Goal: Task Accomplishment & Management: Use online tool/utility

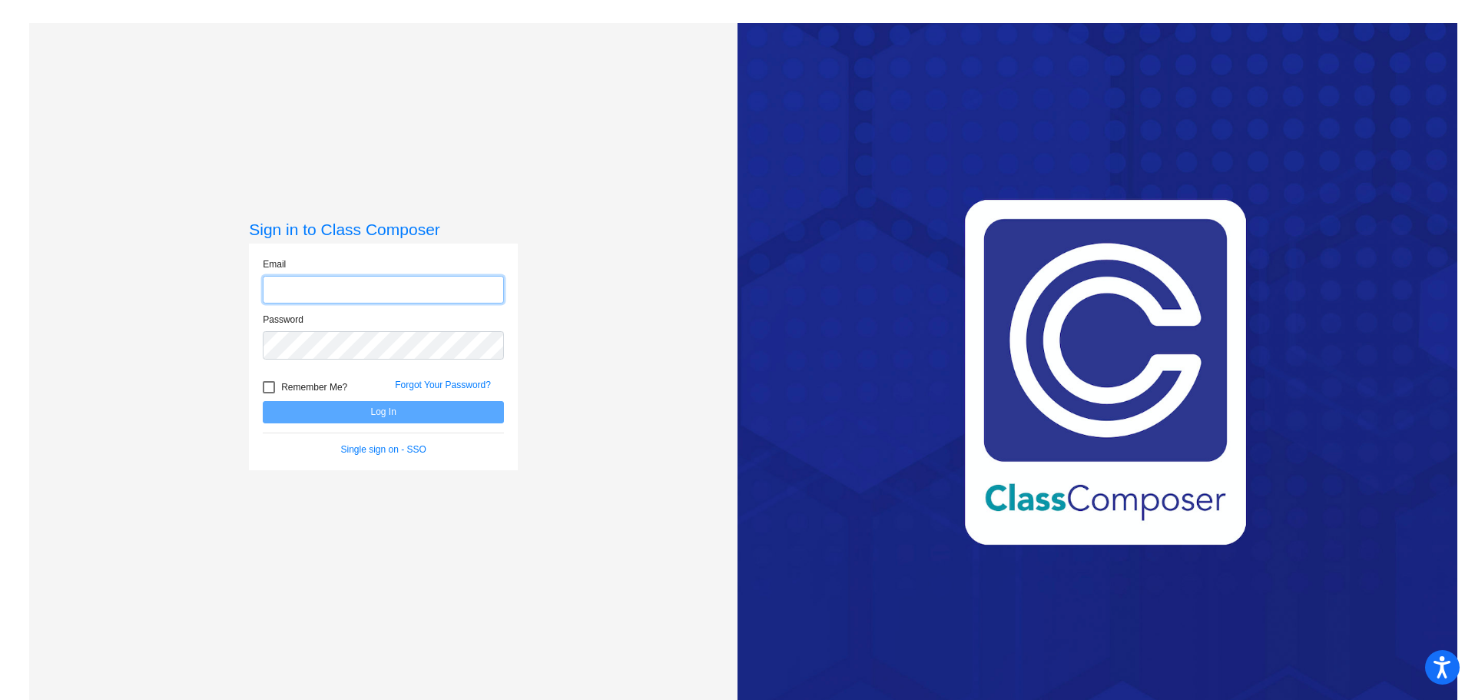
type input "[EMAIL_ADDRESS][DOMAIN_NAME]"
click at [374, 419] on button "Log In" at bounding box center [383, 412] width 241 height 22
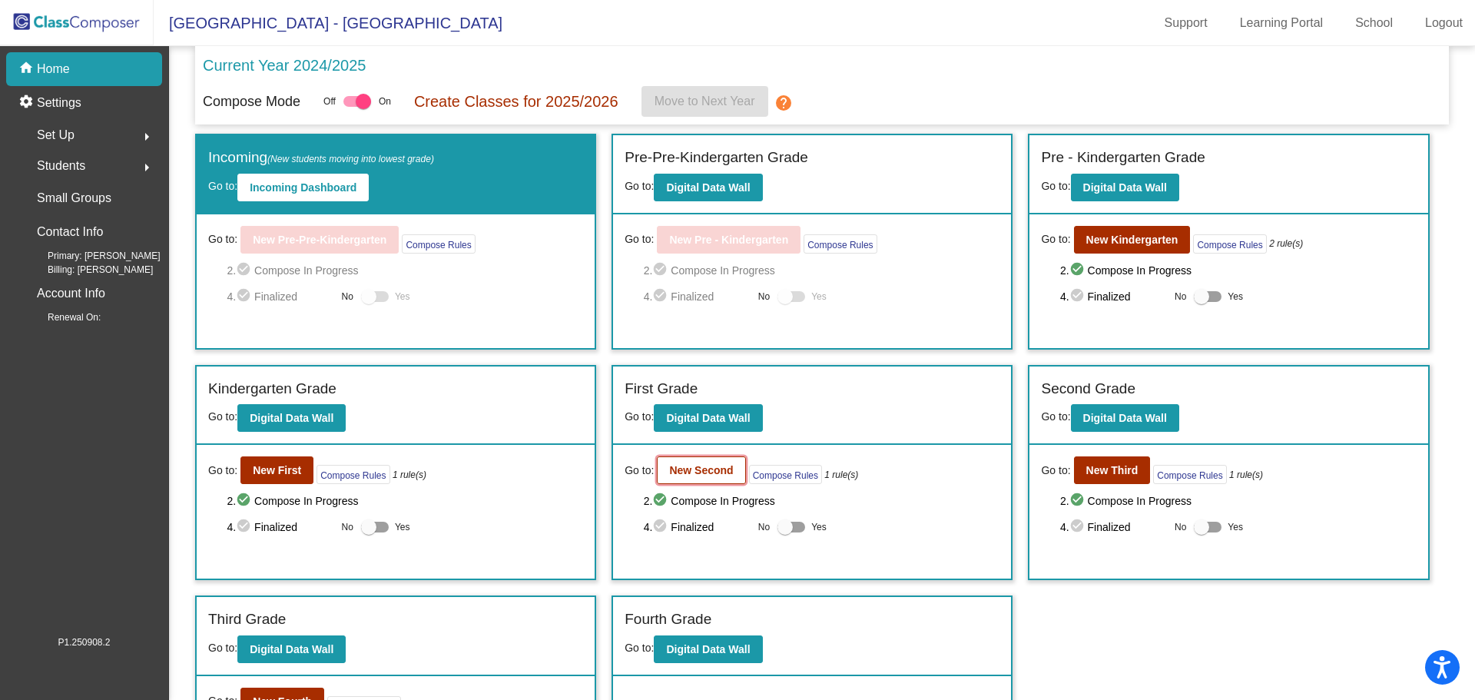
click at [690, 475] on b "New Second" at bounding box center [701, 470] width 64 height 12
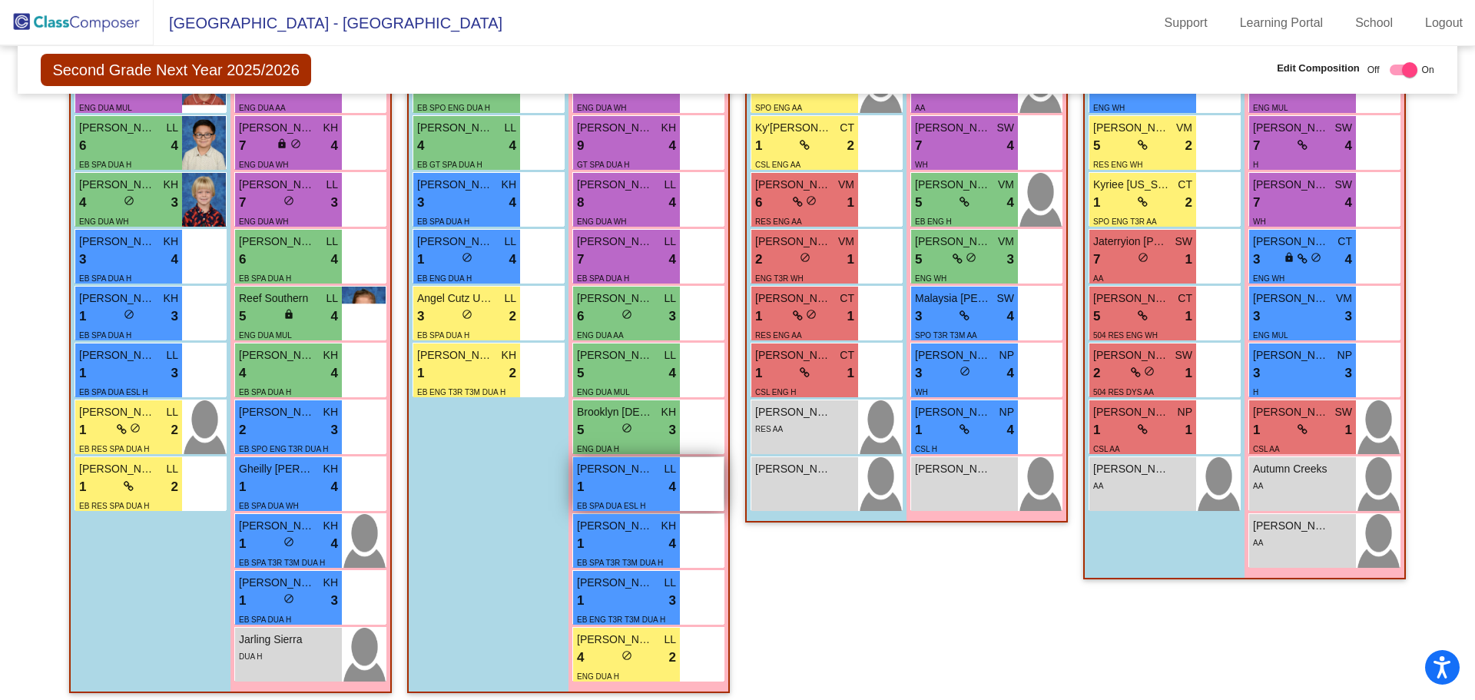
scroll to position [538, 0]
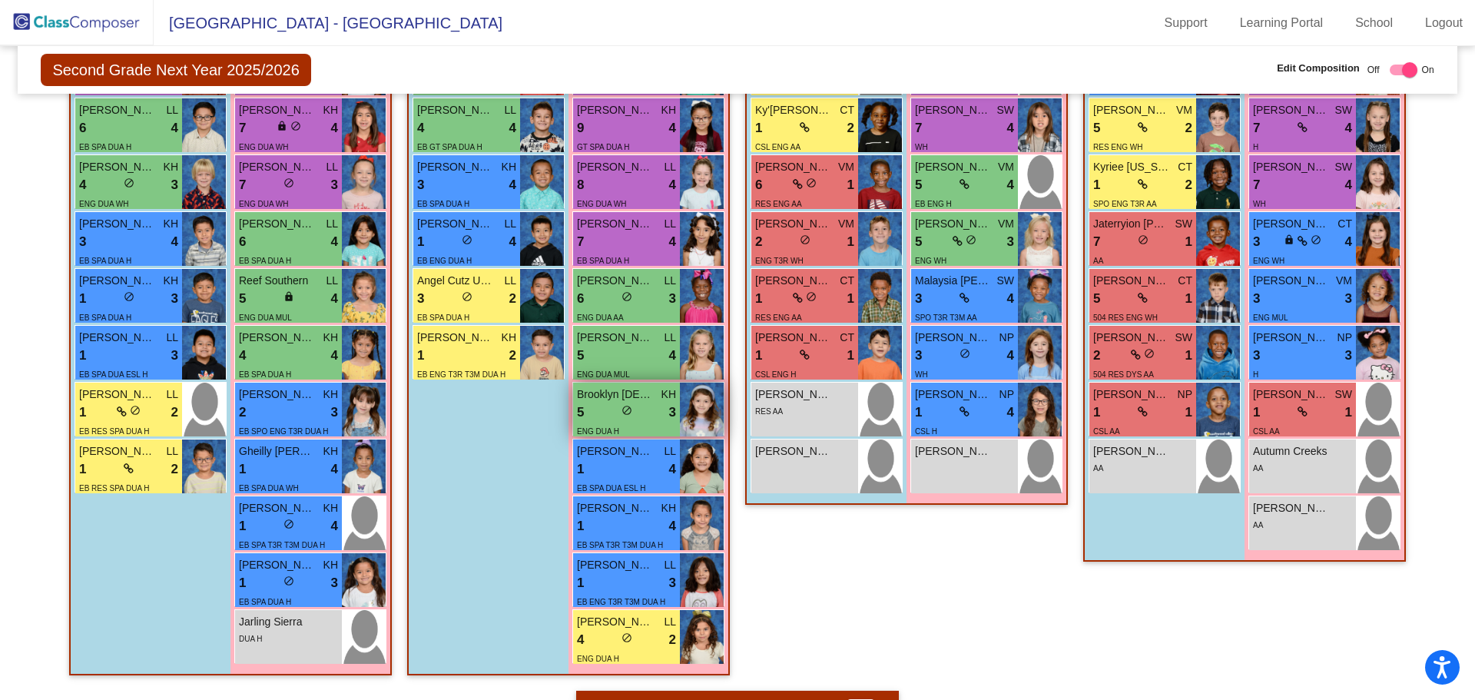
click at [644, 416] on div "5 lock do_not_disturb_alt 3" at bounding box center [626, 413] width 99 height 20
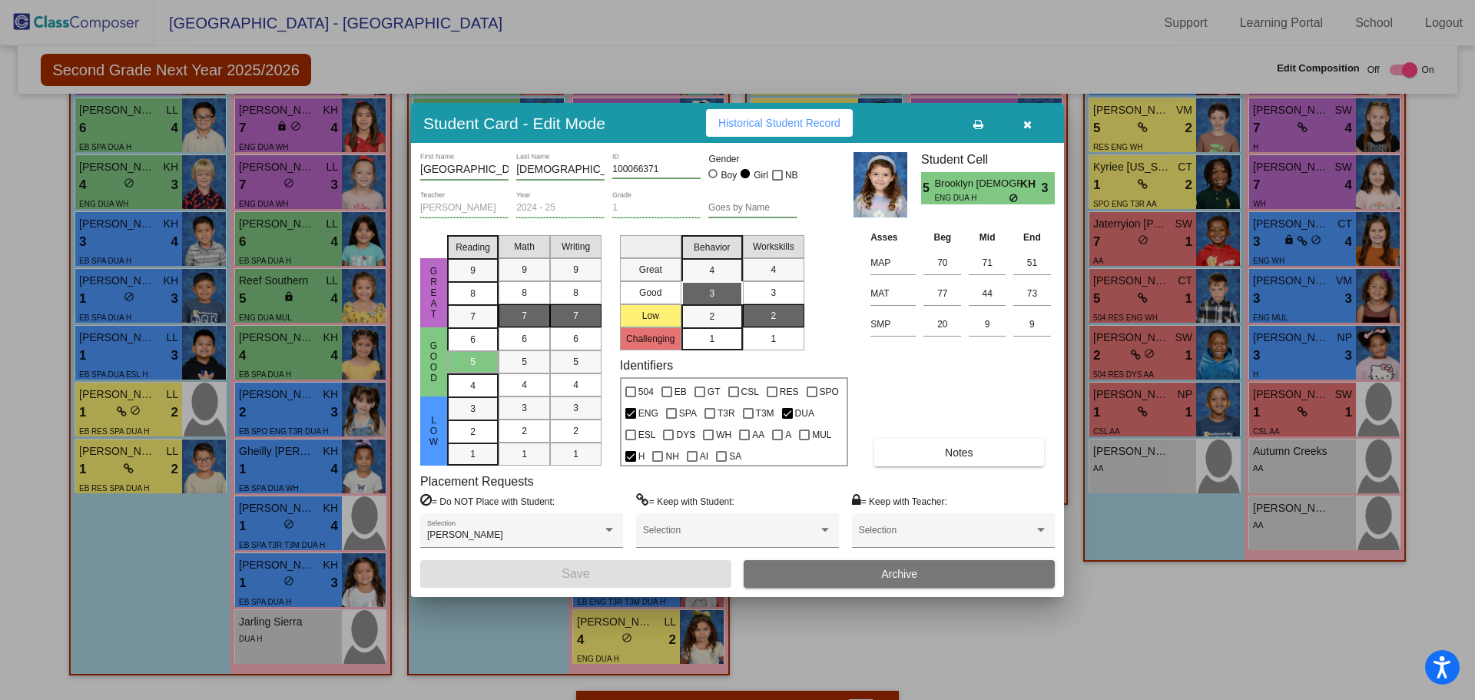
click at [159, 566] on div at bounding box center [737, 350] width 1475 height 700
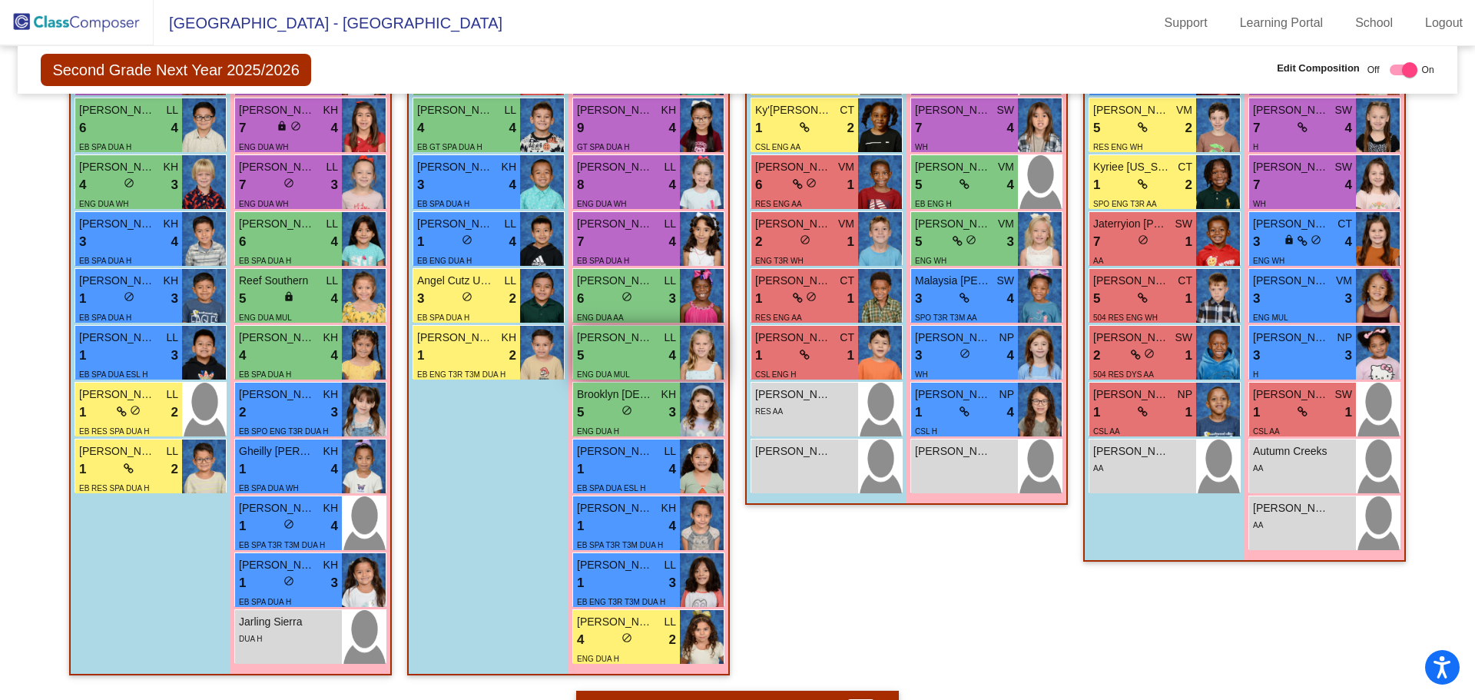
click at [624, 357] on div "5 lock do_not_disturb_alt 4" at bounding box center [626, 356] width 99 height 20
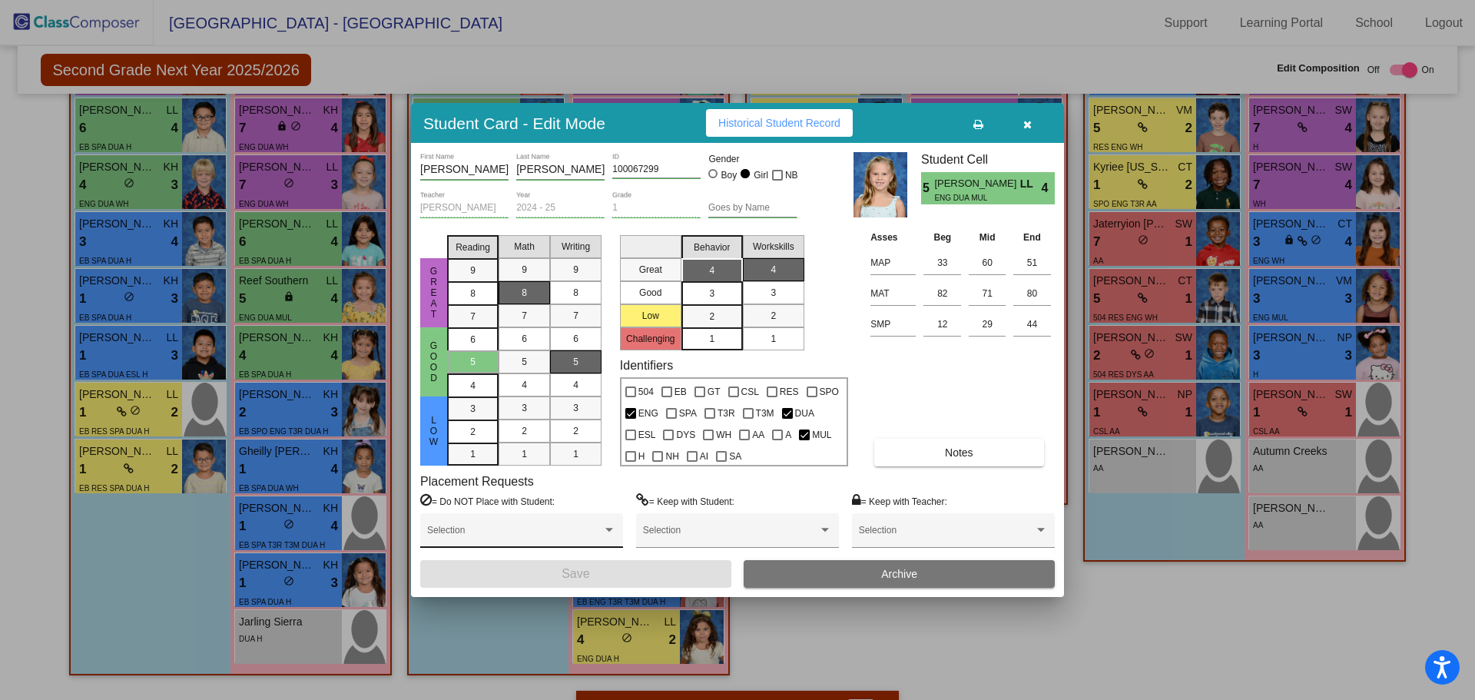
click at [555, 528] on div "Selection" at bounding box center [521, 534] width 189 height 28
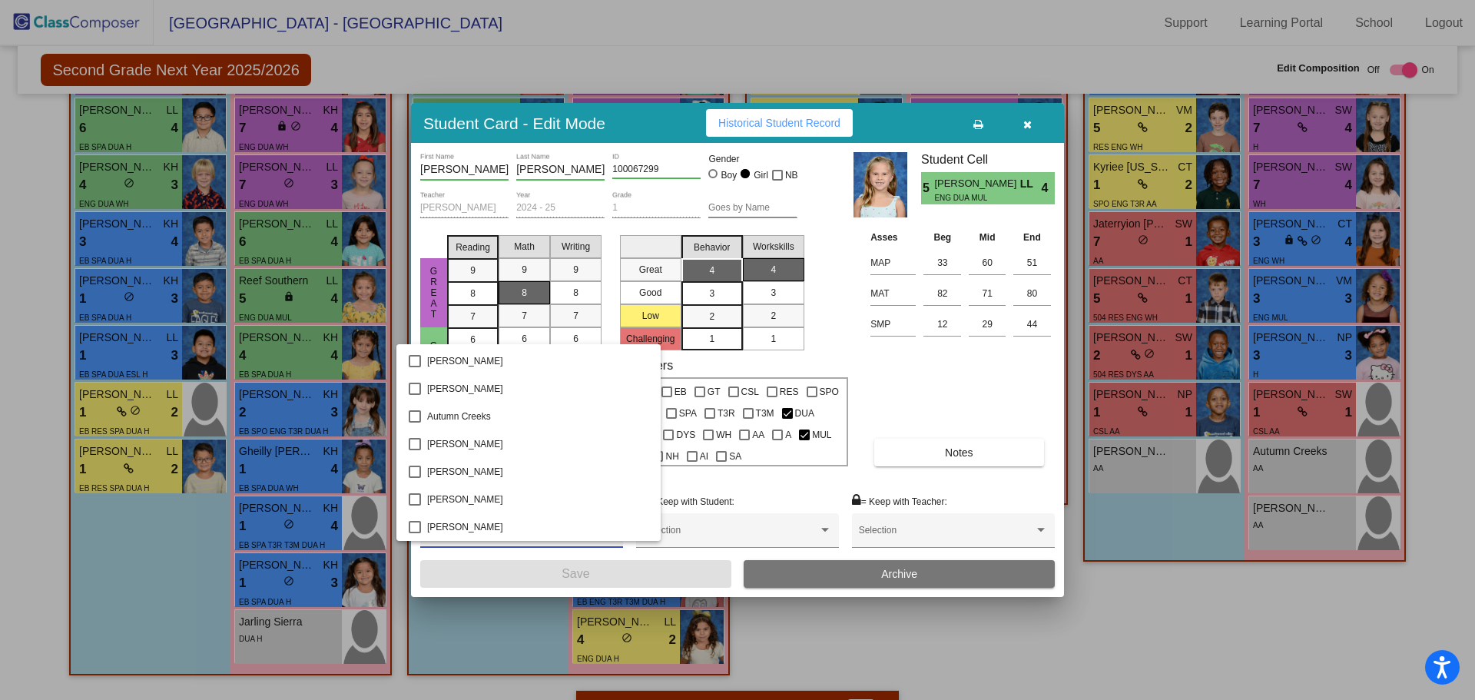
scroll to position [461, 0]
click at [415, 531] on mat-pseudo-checkbox at bounding box center [415, 533] width 12 height 12
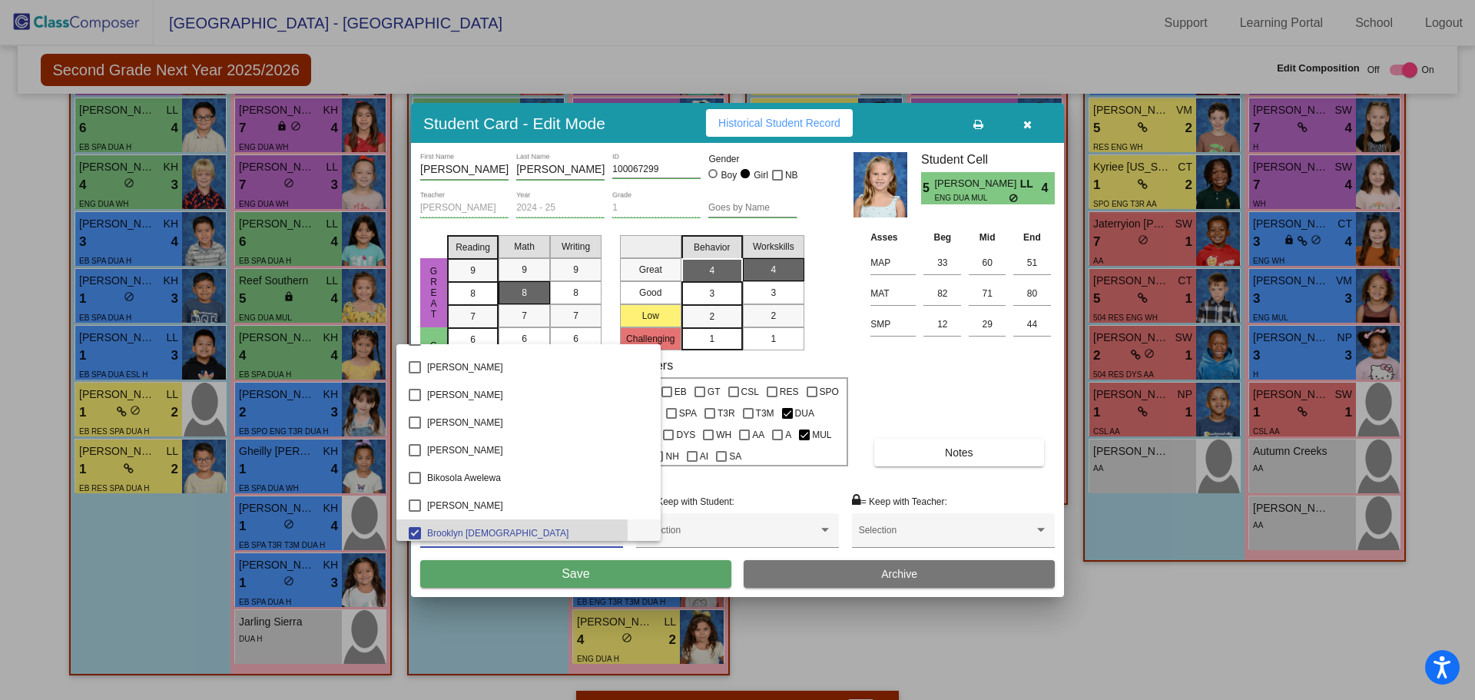
scroll to position [467, 0]
click at [595, 573] on div at bounding box center [737, 350] width 1475 height 700
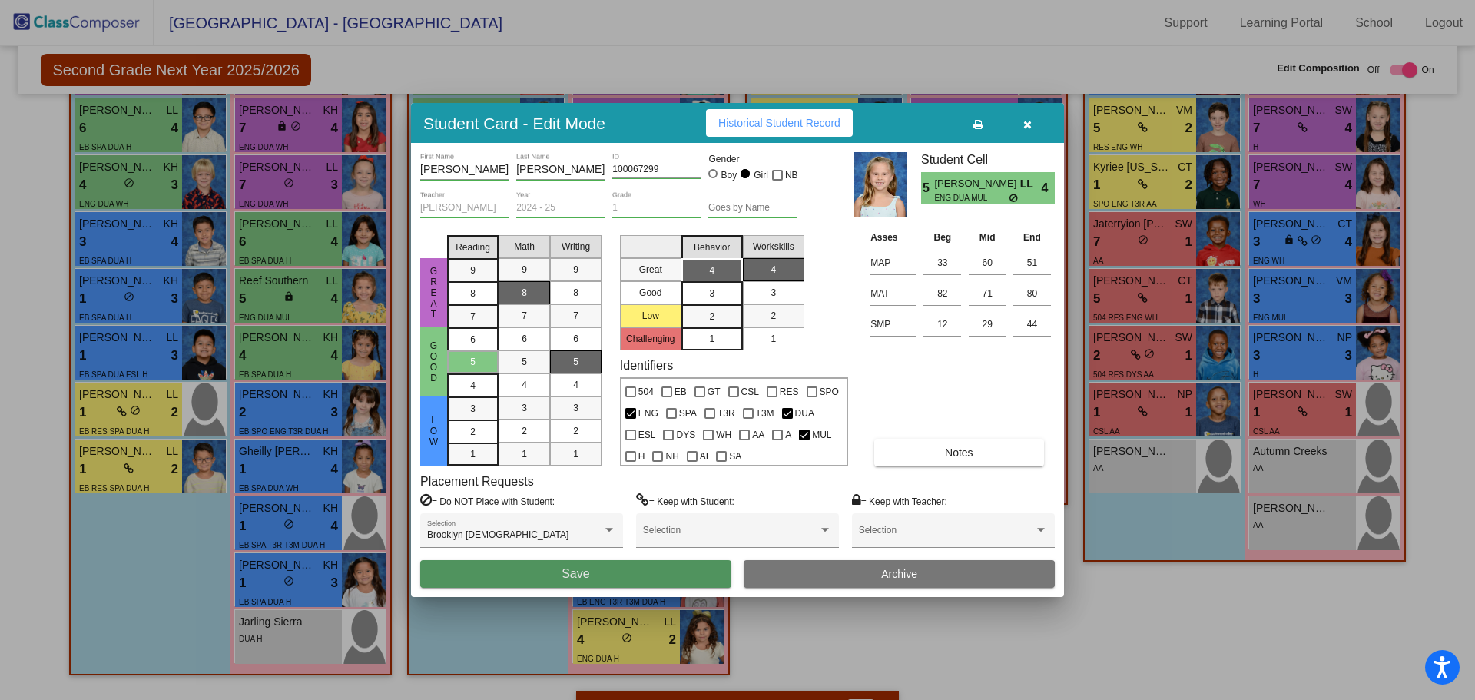
click at [601, 579] on button "Save" at bounding box center [575, 574] width 311 height 28
